Goal: Task Accomplishment & Management: Use online tool/utility

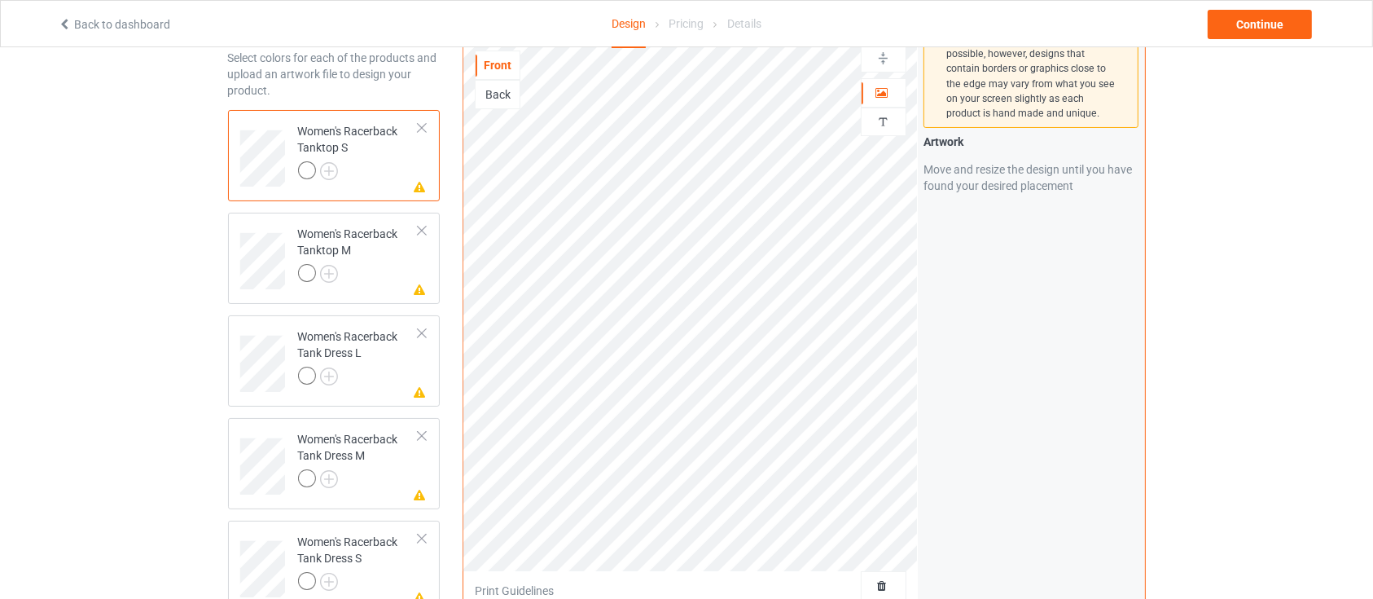
scroll to position [108, 0]
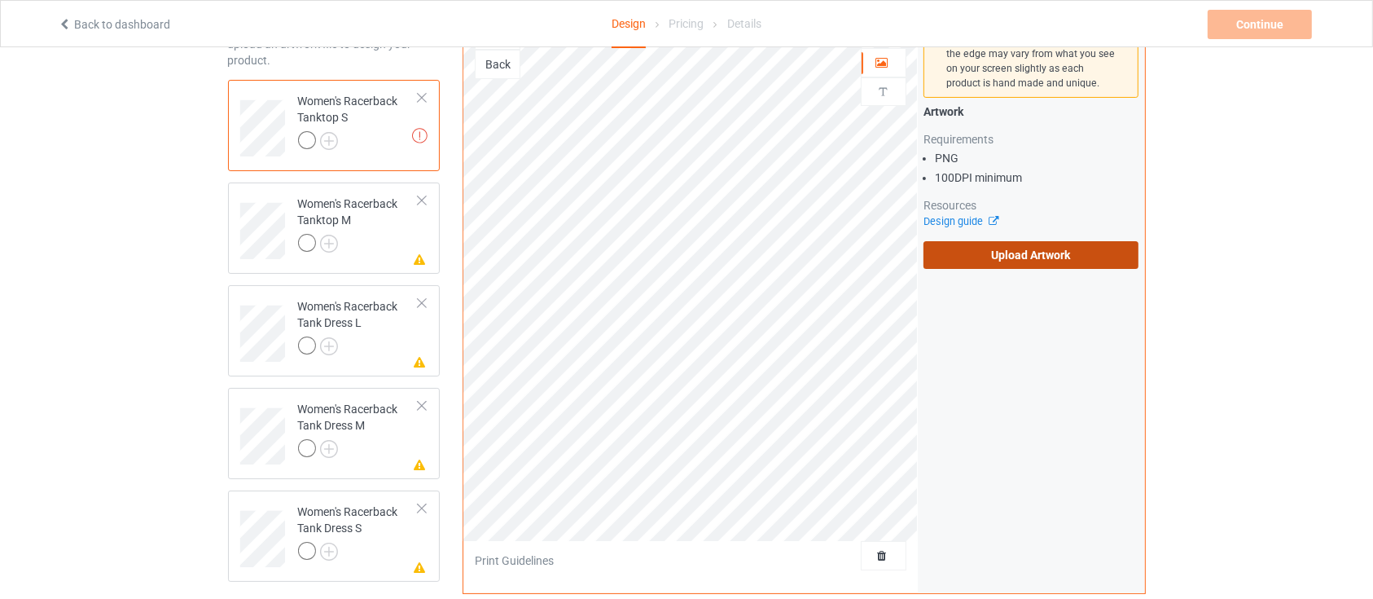
click at [994, 248] on label "Upload Artwork" at bounding box center [1032, 255] width 216 height 28
click at [0, 0] on input "Upload Artwork" at bounding box center [0, 0] width 0 height 0
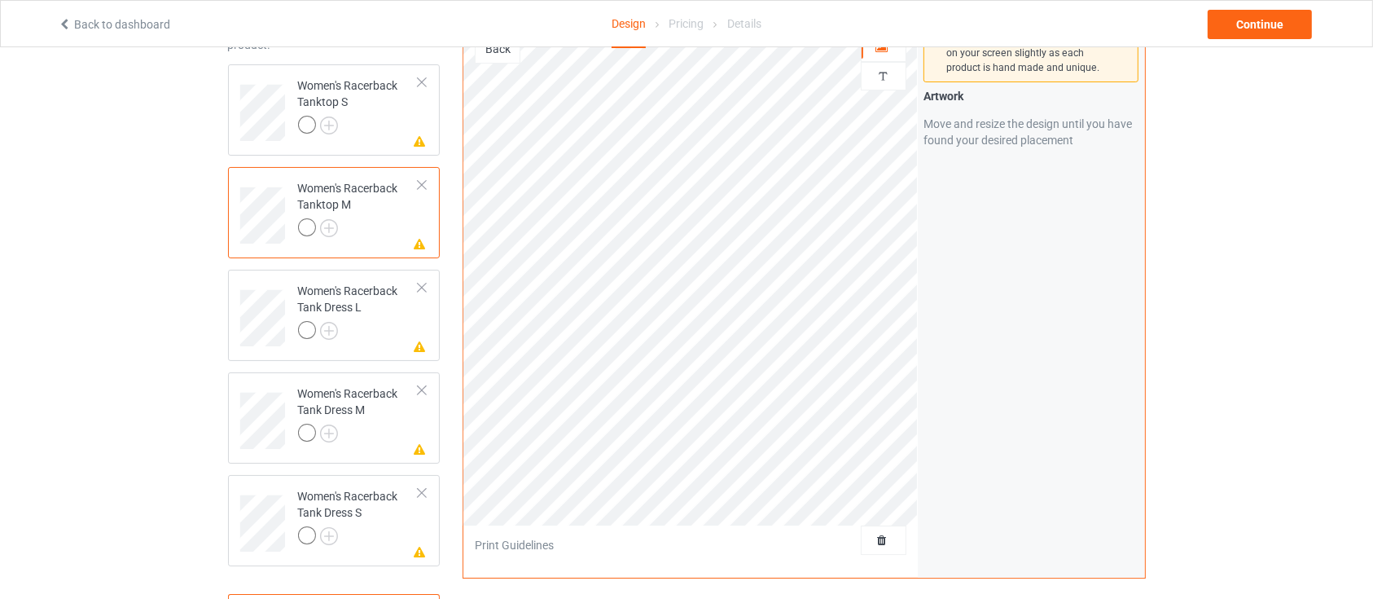
scroll to position [326, 0]
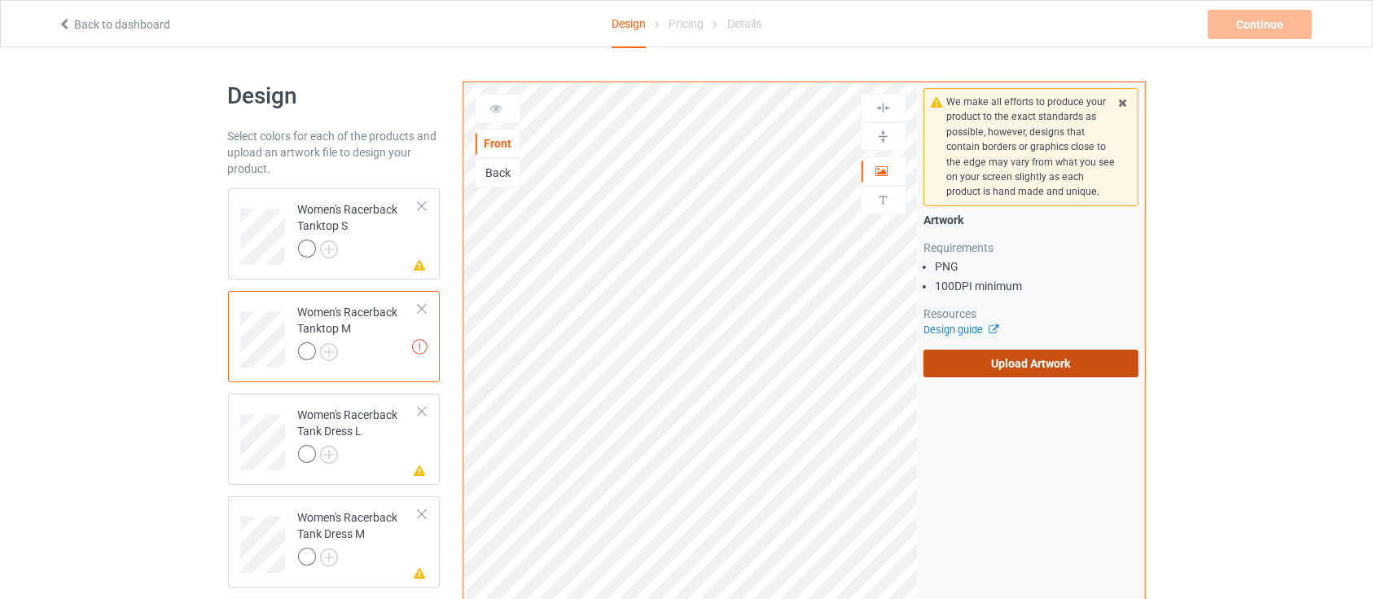
click at [981, 358] on label "Upload Artwork" at bounding box center [1032, 363] width 216 height 28
click at [0, 0] on input "Upload Artwork" at bounding box center [0, 0] width 0 height 0
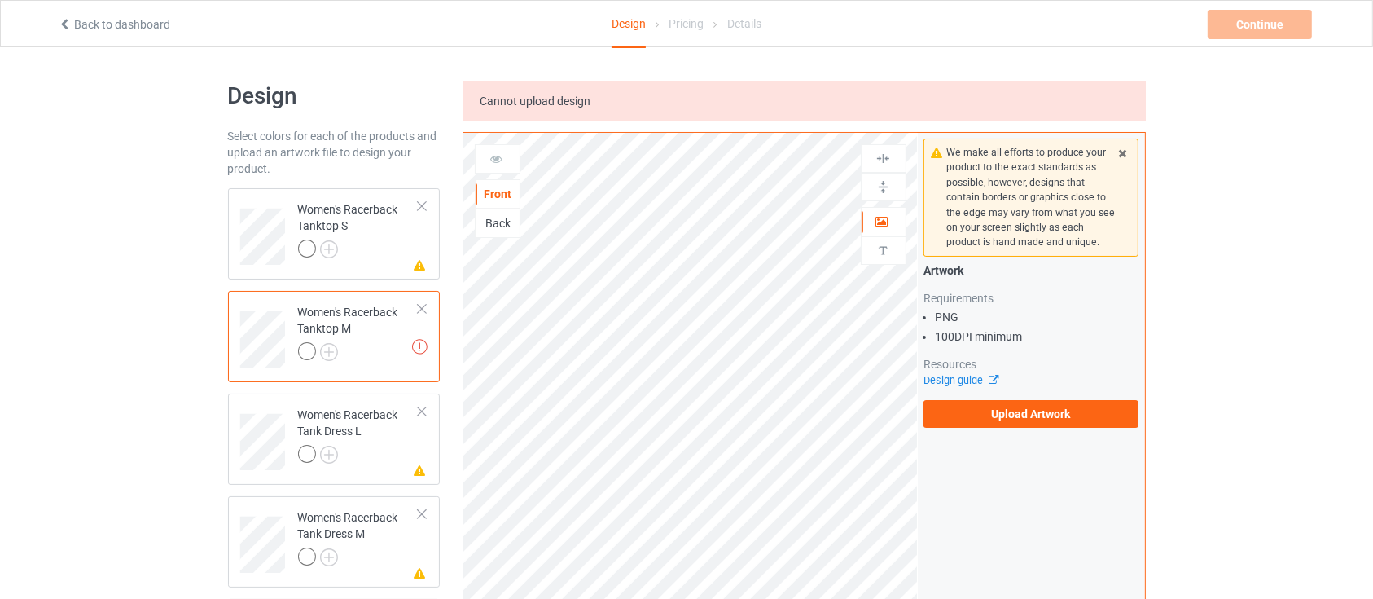
click at [0, 251] on div "Design Select colors for each of the products and upload an artwork file to des…" at bounding box center [686, 576] width 1373 height 1058
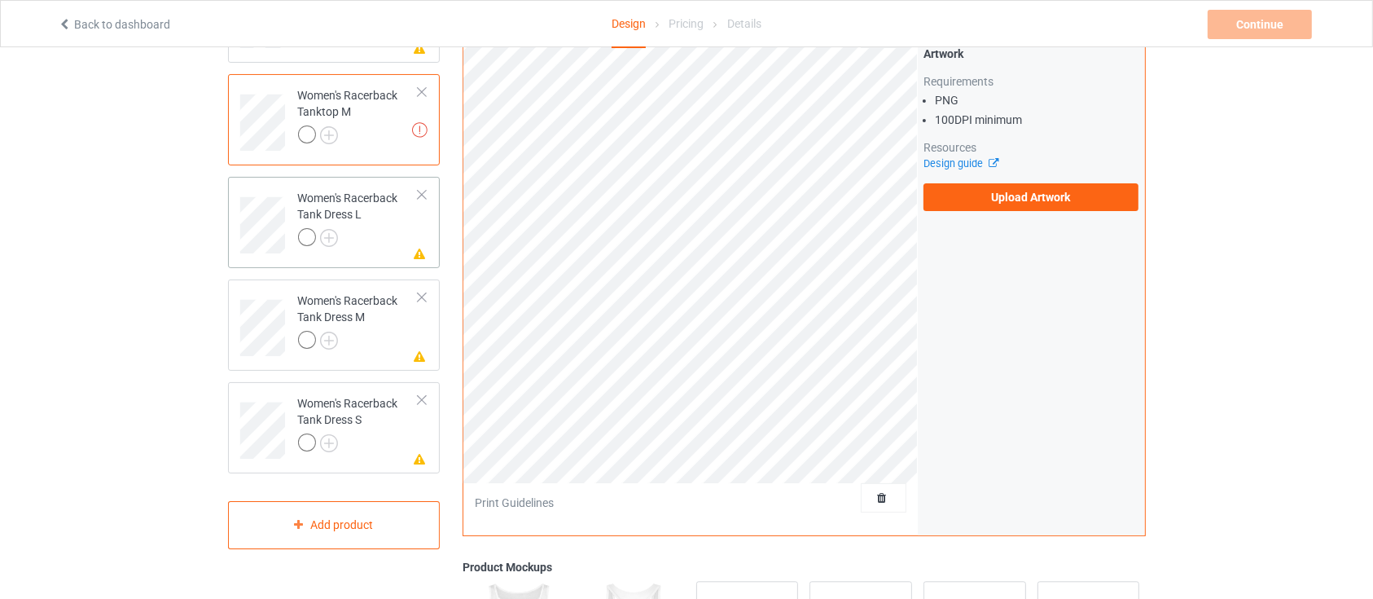
scroll to position [108, 0]
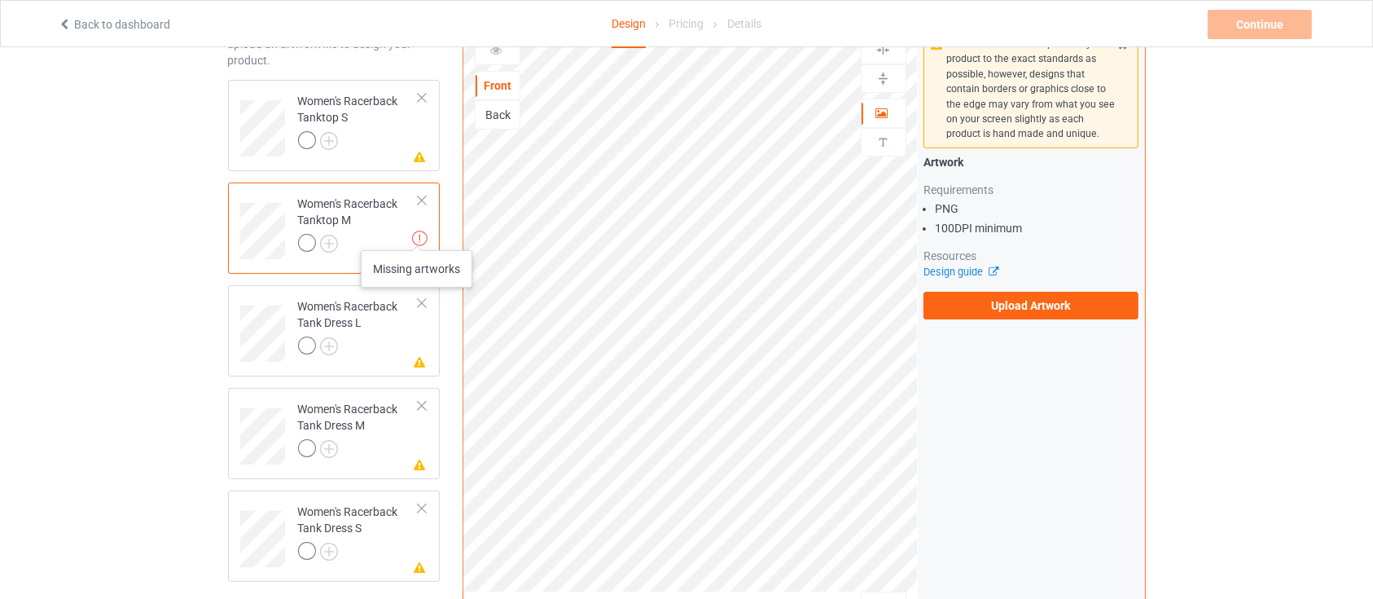
click at [417, 234] on img at bounding box center [419, 237] width 15 height 15
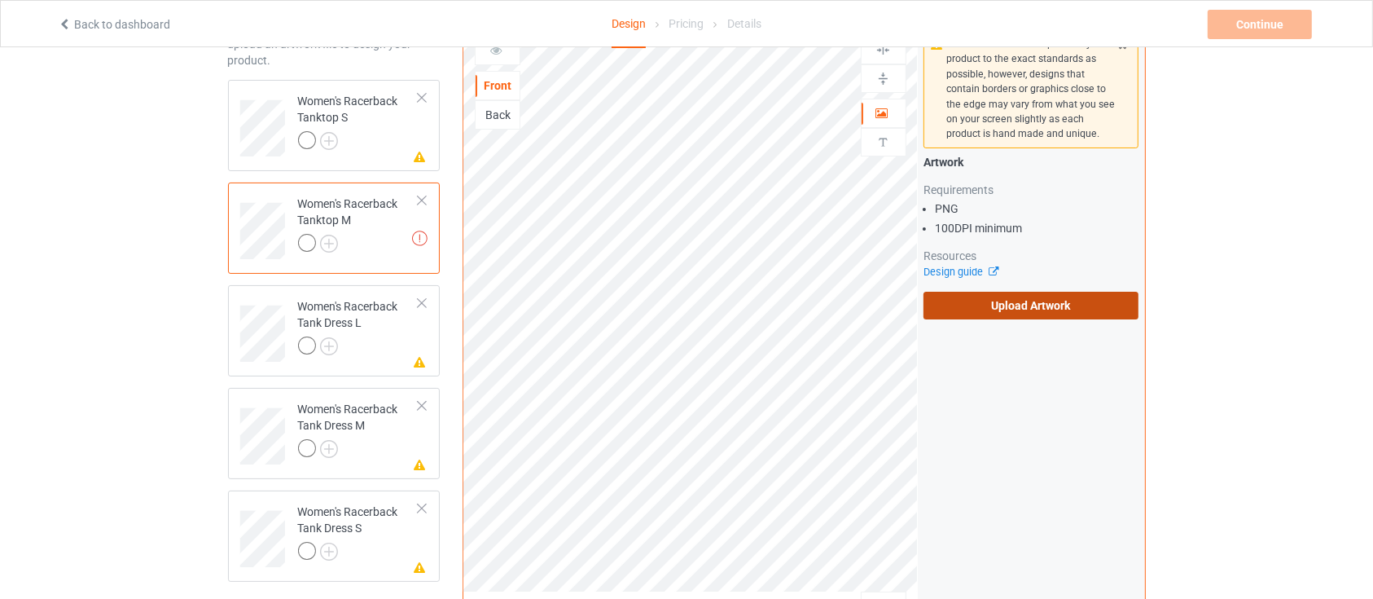
click at [1029, 309] on label "Upload Artwork" at bounding box center [1032, 306] width 216 height 28
click at [0, 0] on input "Upload Artwork" at bounding box center [0, 0] width 0 height 0
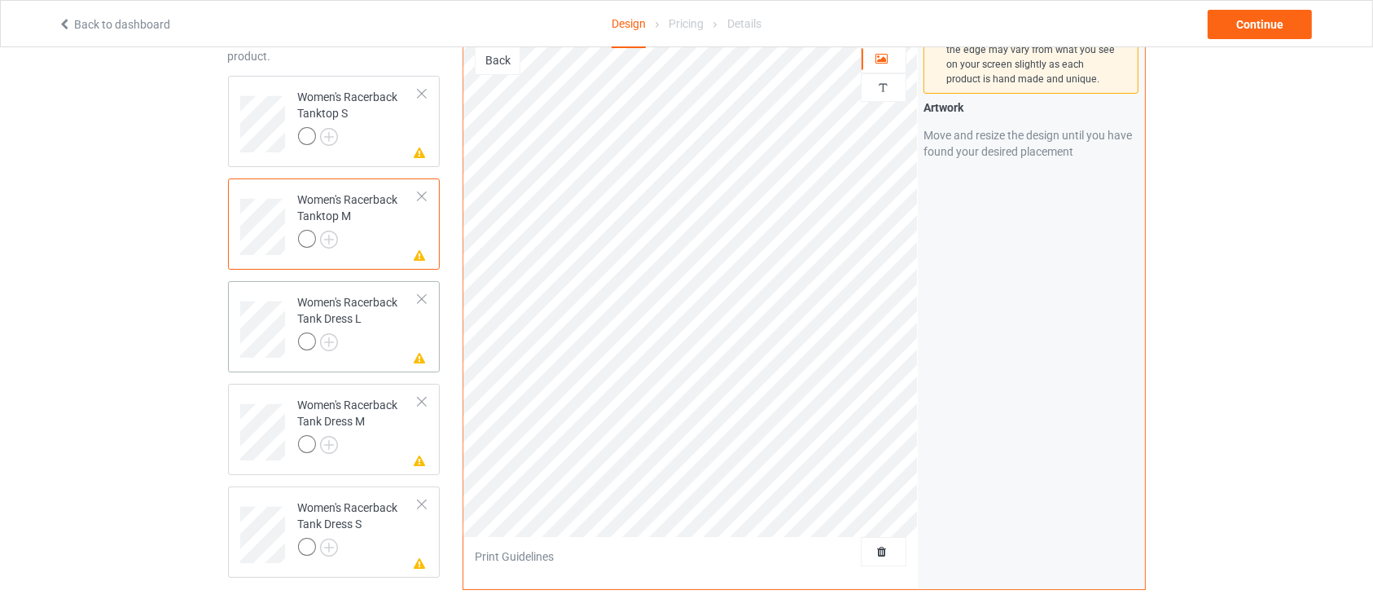
scroll to position [108, 0]
click at [0, 361] on div "Design Select colors for each of the products and upload an artwork file to des…" at bounding box center [686, 442] width 1373 height 1007
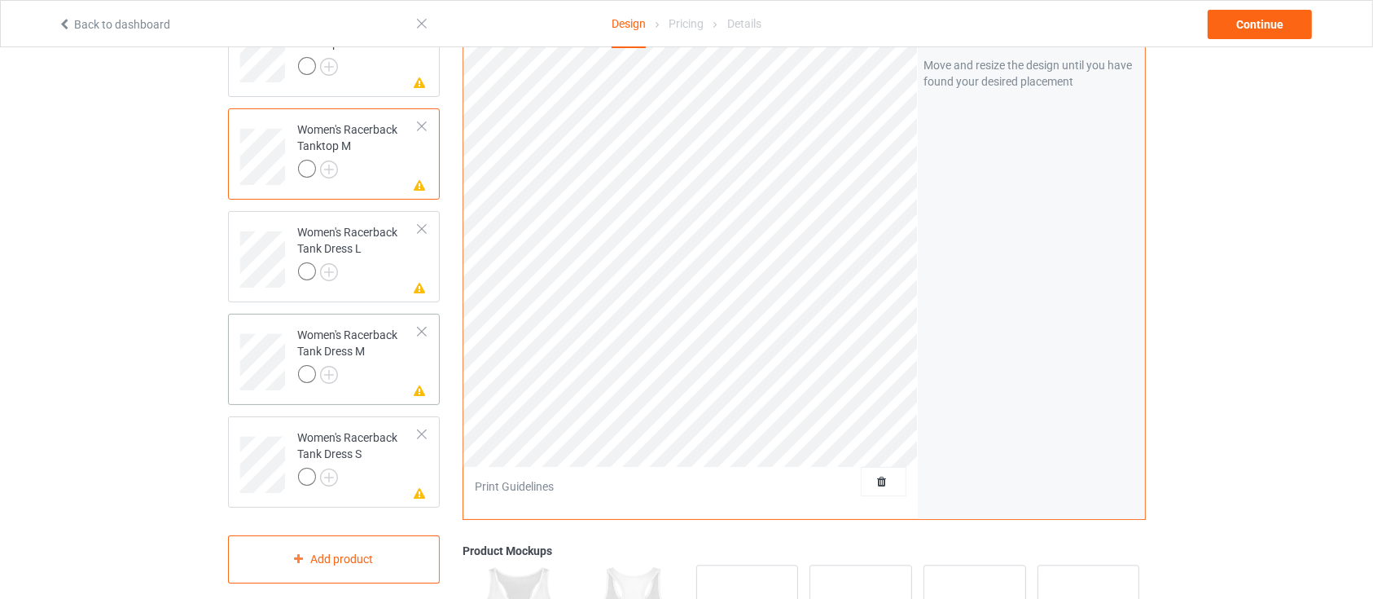
scroll to position [217, 0]
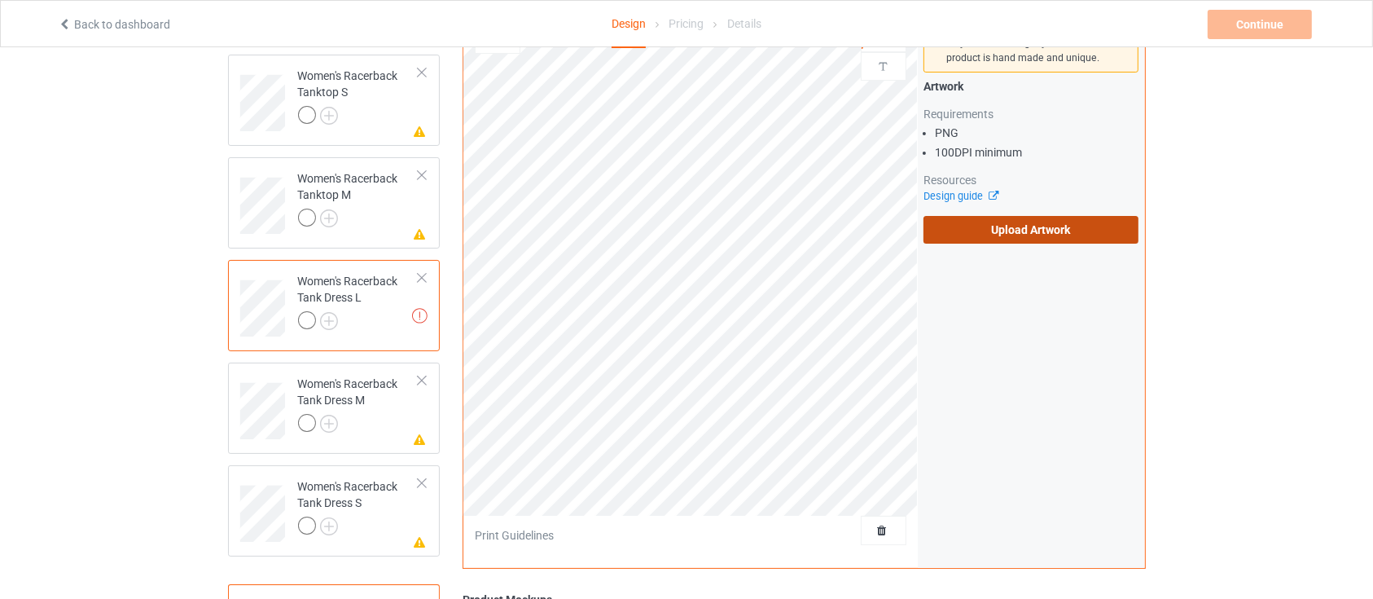
scroll to position [108, 0]
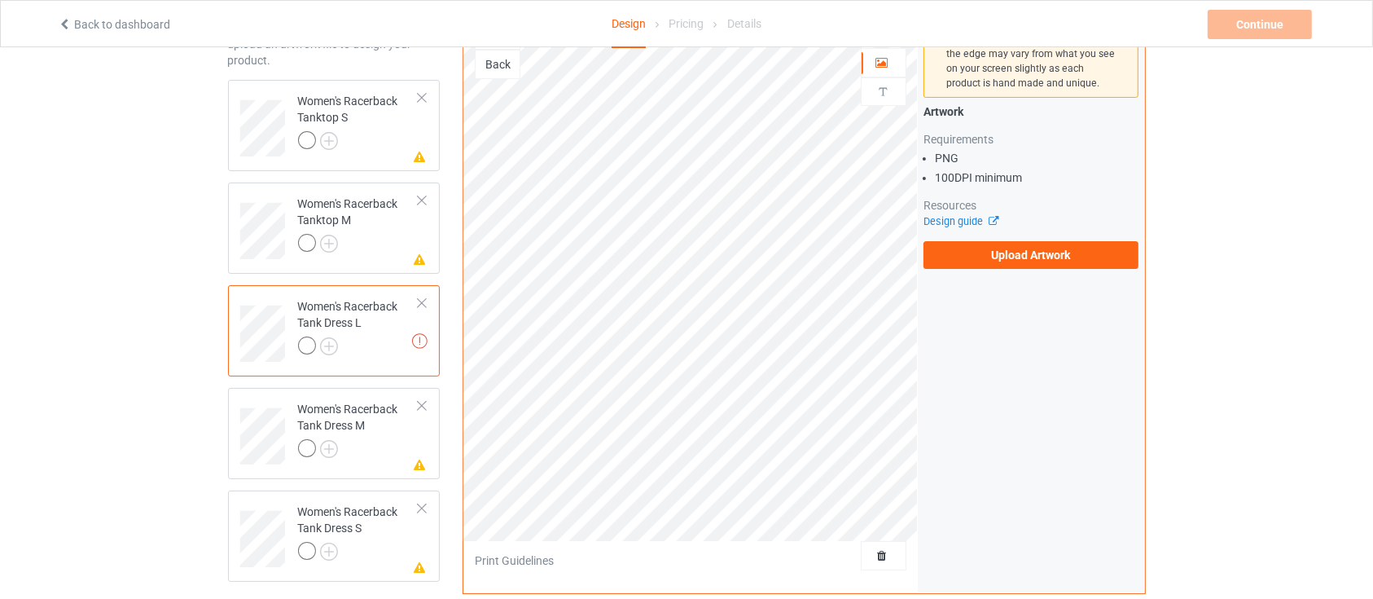
click at [1033, 270] on div "We make all efforts to produce your product to the exact standards as possible,…" at bounding box center [1031, 124] width 227 height 301
click at [1031, 261] on label "Upload Artwork" at bounding box center [1032, 255] width 216 height 28
click at [0, 0] on input "Upload Artwork" at bounding box center [0, 0] width 0 height 0
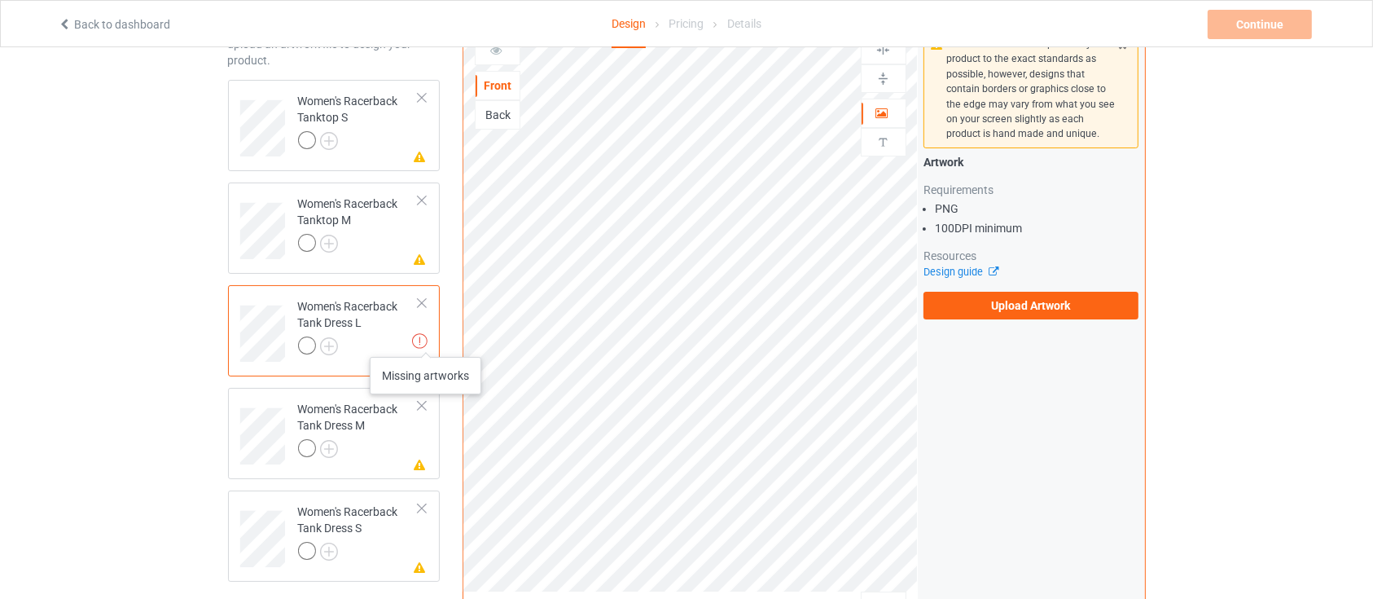
click at [426, 340] on img at bounding box center [419, 340] width 15 height 15
click at [973, 303] on label "Upload Artwork" at bounding box center [1032, 306] width 216 height 28
click at [0, 0] on input "Upload Artwork" at bounding box center [0, 0] width 0 height 0
